Goal: Information Seeking & Learning: Find specific page/section

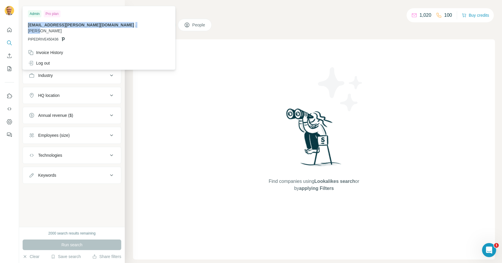
drag, startPoint x: 28, startPoint y: 26, endPoint x: 82, endPoint y: 28, distance: 53.5
click at [82, 28] on div "[EMAIL_ADDRESS][PERSON_NAME][DOMAIN_NAME] . [PERSON_NAME] PIPEDRIVE450436" at bounding box center [99, 32] width 142 height 20
click at [82, 27] on p "[EMAIL_ADDRESS][PERSON_NAME][DOMAIN_NAME] . [GEOGRAPHIC_DATA]" at bounding box center [99, 28] width 142 height 12
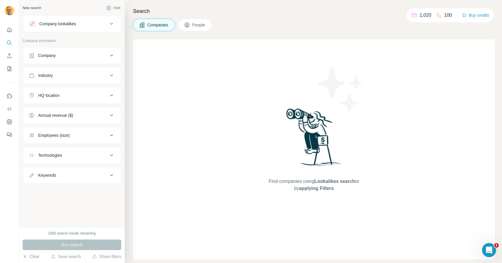
click at [68, 53] on div "Company" at bounding box center [68, 56] width 79 height 6
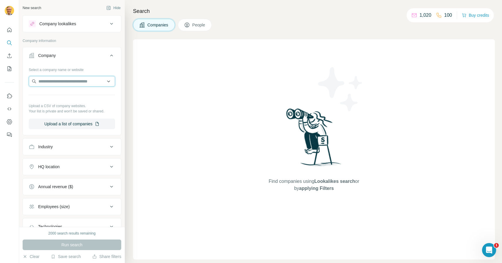
click at [68, 84] on input "text" at bounding box center [72, 81] width 86 height 11
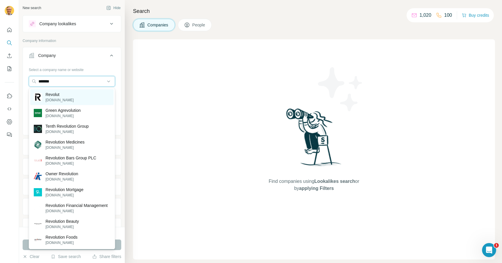
type input "*******"
click at [67, 95] on div "Revolut [DOMAIN_NAME]" at bounding box center [71, 97] width 83 height 16
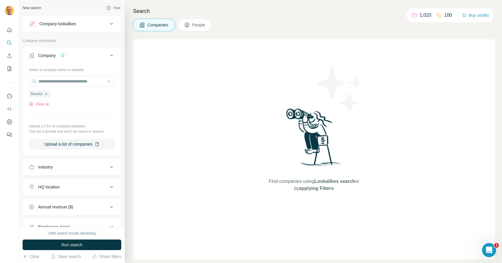
click at [200, 23] on span "People" at bounding box center [199, 25] width 14 height 6
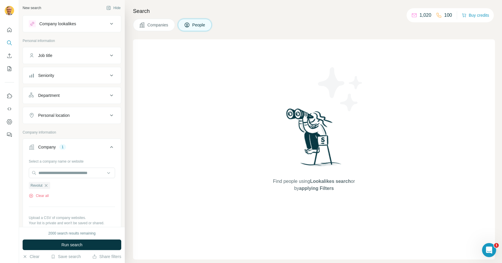
click at [110, 56] on icon at bounding box center [111, 55] width 7 height 7
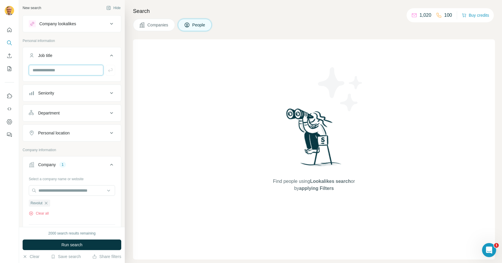
click at [88, 72] on input "text" at bounding box center [66, 70] width 75 height 11
type input "*********"
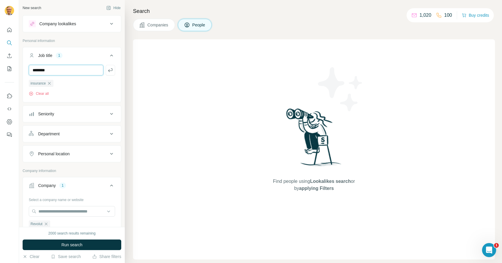
type input "********"
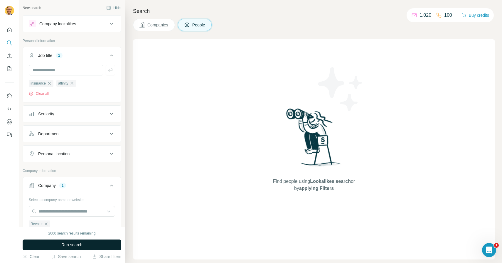
click at [92, 247] on button "Run search" at bounding box center [72, 245] width 99 height 11
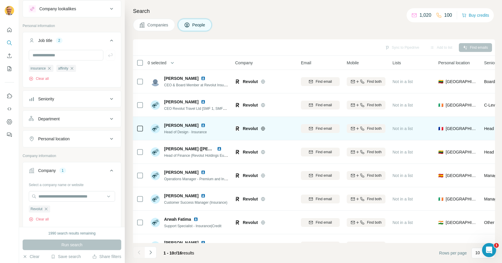
scroll to position [62, 0]
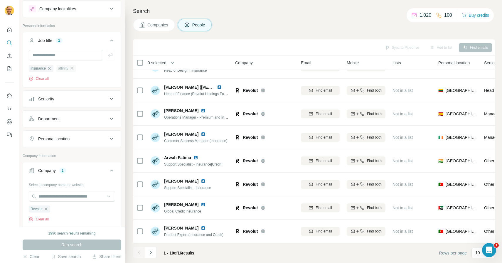
click at [74, 69] on icon "button" at bounding box center [72, 68] width 5 height 5
click at [95, 244] on button "Run search" at bounding box center [72, 245] width 99 height 11
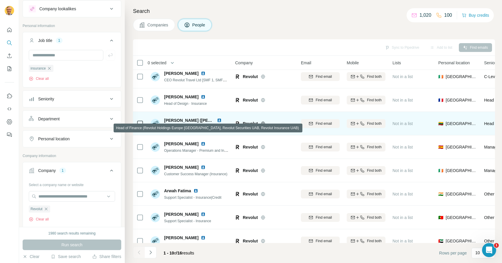
scroll to position [62, 0]
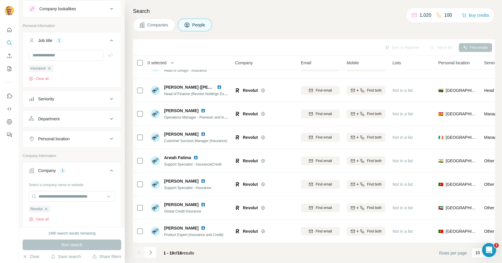
click at [55, 169] on div "Company" at bounding box center [47, 171] width 18 height 6
click at [109, 171] on icon at bounding box center [111, 170] width 7 height 7
click at [63, 171] on div "1" at bounding box center [62, 170] width 7 height 5
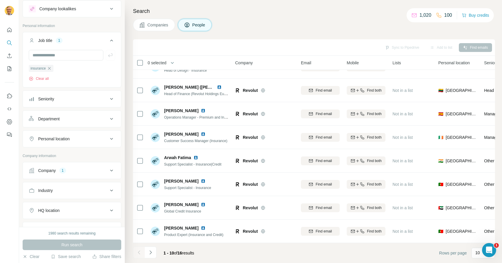
click at [63, 171] on div "1" at bounding box center [62, 170] width 7 height 5
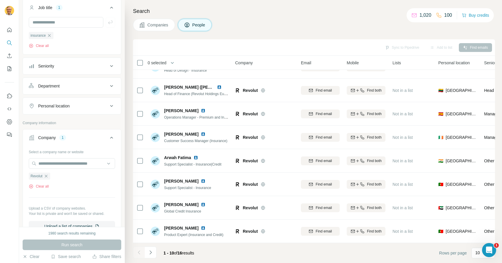
scroll to position [0, 0]
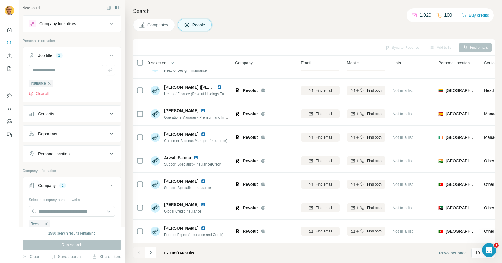
click at [323, 15] on div "Search Companies People Sync to Pipedrive Add to list Find emails 0 selected Pe…" at bounding box center [314, 131] width 378 height 263
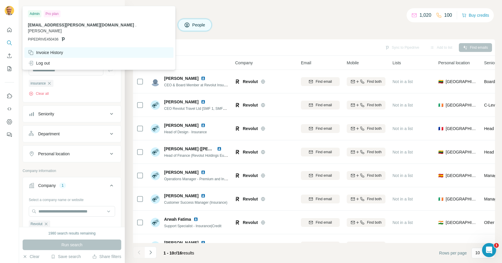
click at [61, 50] on div "Invoice History" at bounding box center [45, 53] width 35 height 6
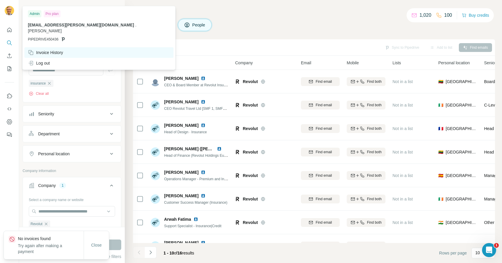
click at [53, 50] on div "Invoice History" at bounding box center [45, 53] width 35 height 6
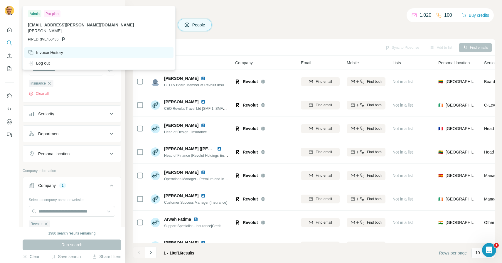
click at [56, 50] on div "Invoice History" at bounding box center [45, 53] width 35 height 6
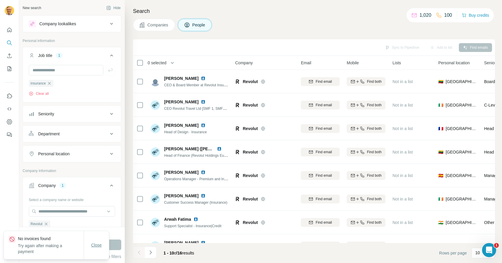
click at [99, 243] on span "Close" at bounding box center [96, 245] width 11 height 6
